Goal: Task Accomplishment & Management: Use online tool/utility

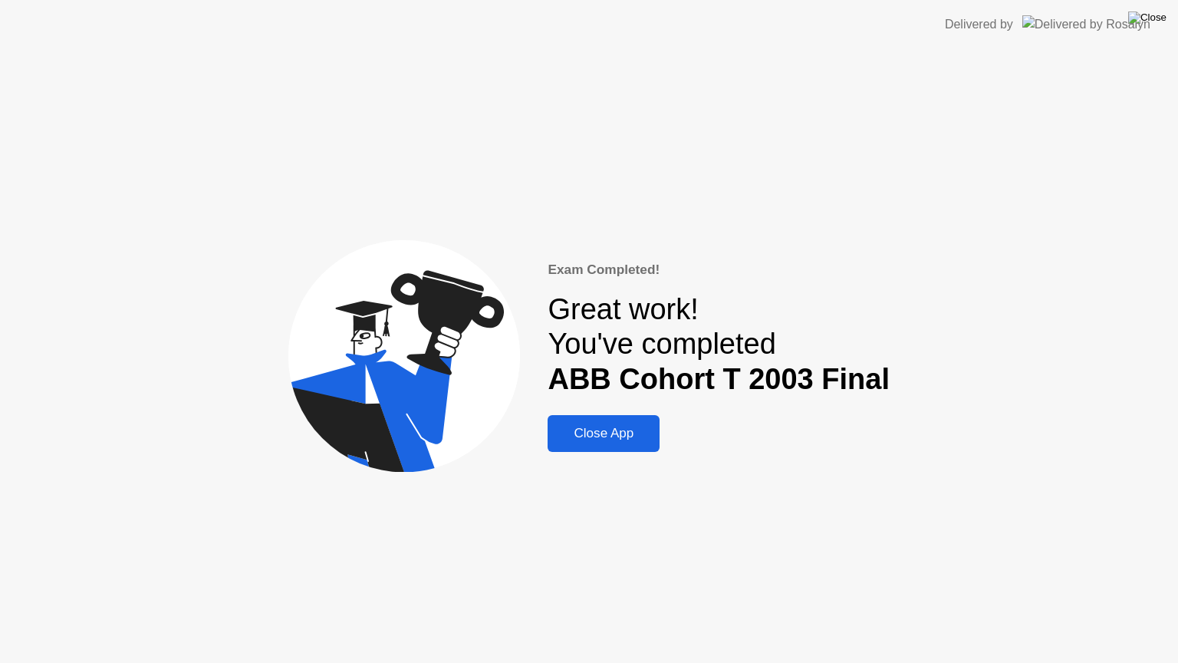
click at [1158, 20] on img at bounding box center [1147, 18] width 38 height 12
